Goal: Information Seeking & Learning: Check status

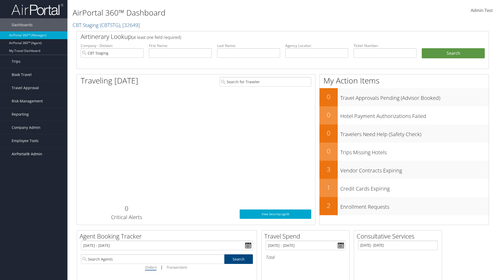
click at [34, 154] on span "AirPortal® Admin" at bounding box center [27, 154] width 31 height 13
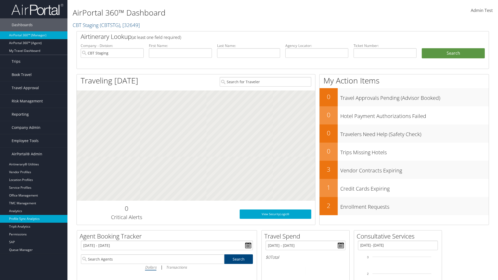
click at [34, 219] on link "Profile Sync Analytics" at bounding box center [33, 219] width 67 height 8
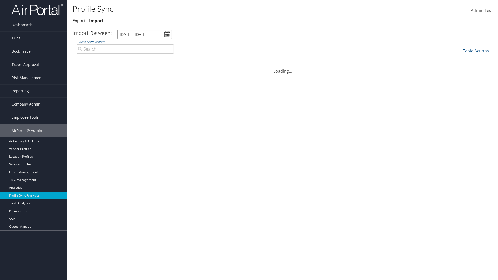
click at [145, 34] on input "[DATE] - [DATE]" at bounding box center [144, 35] width 54 height 10
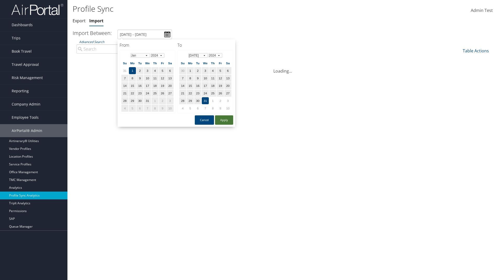
click at [224, 120] on button "Apply" at bounding box center [224, 119] width 18 height 9
type input "[DATE] - [DATE]"
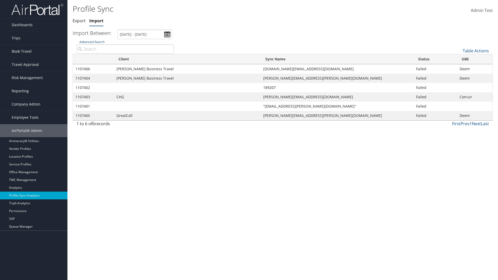
click at [92, 42] on link "Advanced Search" at bounding box center [91, 42] width 25 height 4
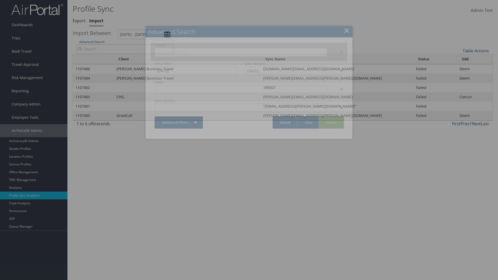
click at [187, 52] on input "text" at bounding box center [172, 52] width 29 height 5
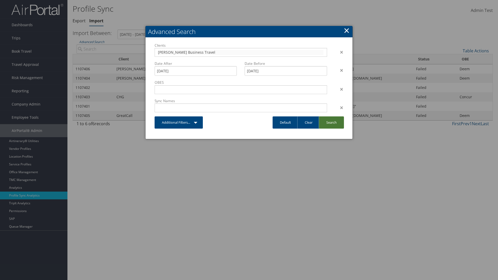
type input "[PERSON_NAME] Business Travel"
click at [331, 122] on link "Search" at bounding box center [331, 122] width 25 height 12
type input "[PERSON_NAME] Business Travel"
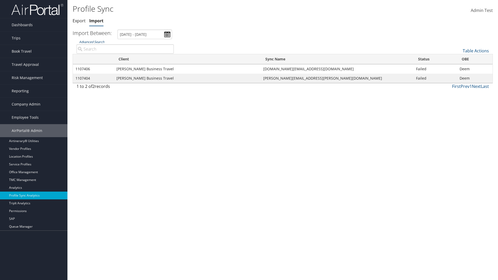
click at [92, 42] on link "Advanced Search" at bounding box center [91, 42] width 25 height 4
click at [0, 0] on div "×" at bounding box center [0, 0] width 0 height 0
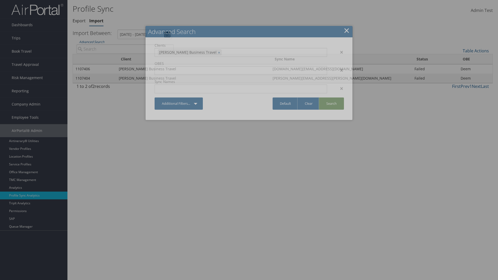
click at [331, 103] on link "Search" at bounding box center [331, 104] width 25 height 12
